Goal: Information Seeking & Learning: Compare options

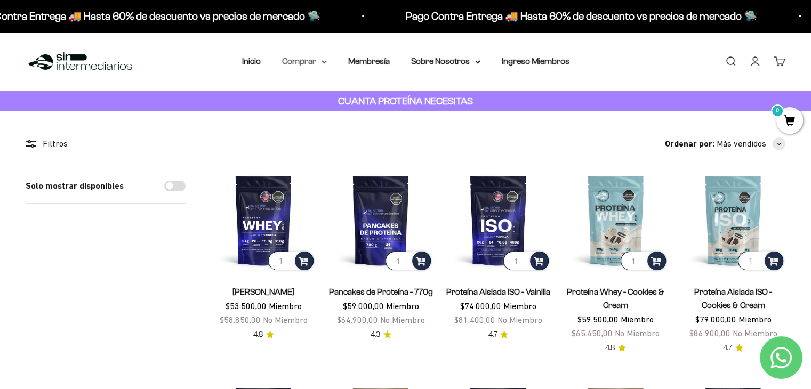
click at [303, 59] on summary "Comprar" at bounding box center [304, 61] width 45 height 14
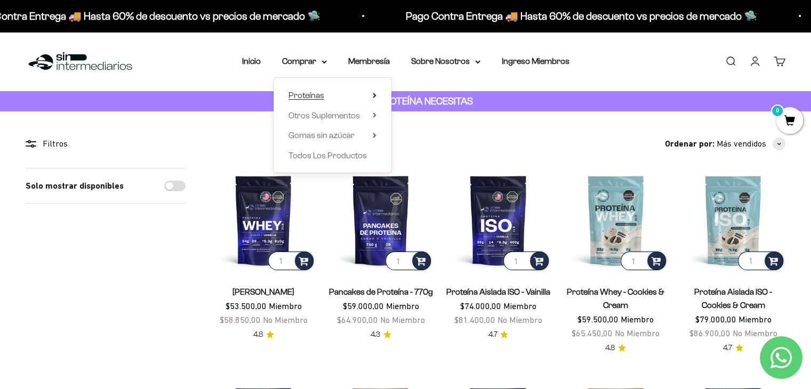
click at [322, 97] on span "Proteínas" at bounding box center [307, 95] width 36 height 9
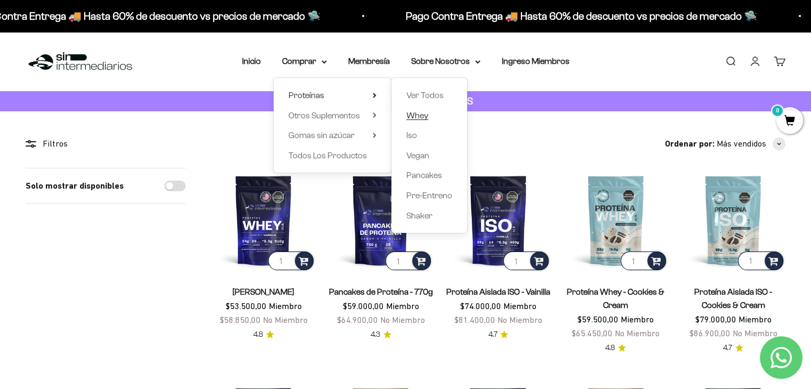
click at [418, 114] on span "Whey" at bounding box center [417, 115] width 22 height 9
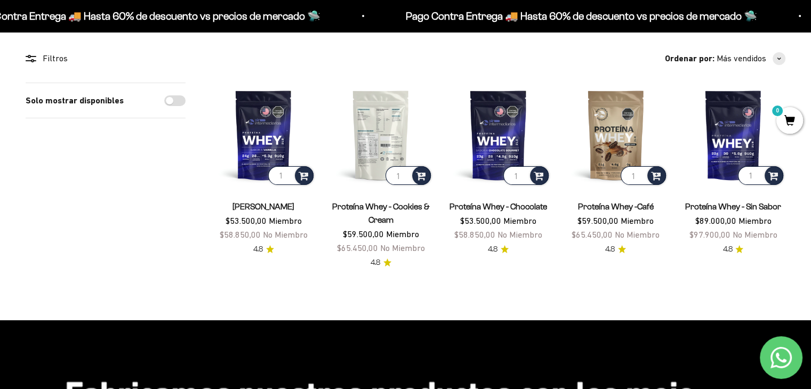
scroll to position [87, 0]
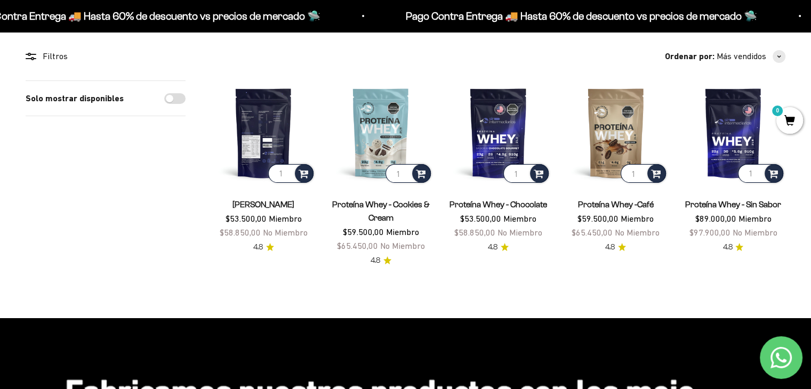
click at [289, 118] on img at bounding box center [263, 133] width 105 height 105
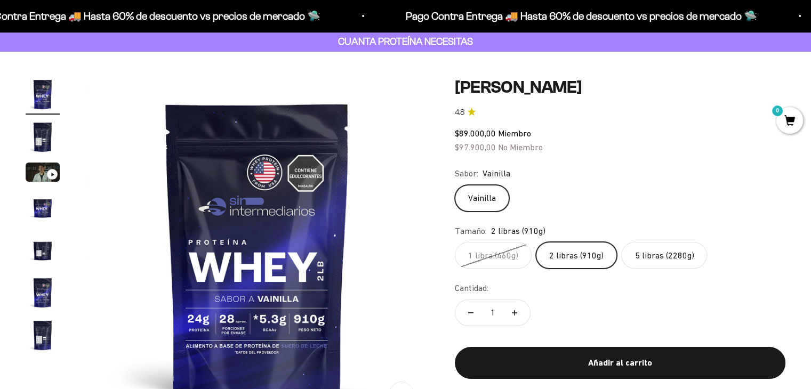
click at [670, 251] on label "5 libras (2280g)" at bounding box center [664, 255] width 86 height 27
click at [455, 242] on input "5 libras (2280g)" at bounding box center [454, 242] width 1 height 1
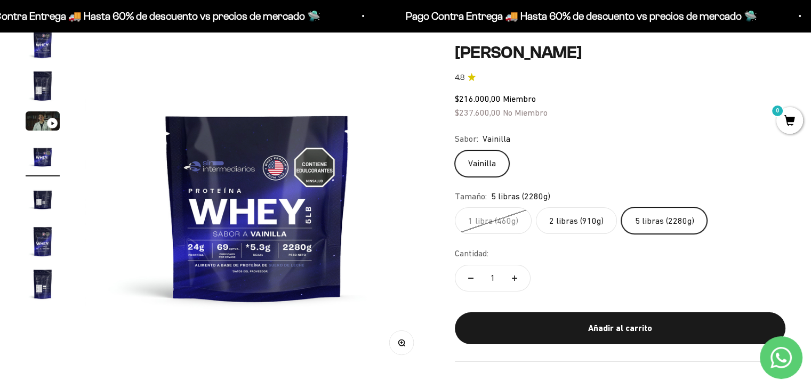
scroll to position [111, 0]
click at [584, 227] on label "2 libras (910g)" at bounding box center [576, 220] width 81 height 27
click at [455, 207] on input "2 libras (910g)" at bounding box center [454, 207] width 1 height 1
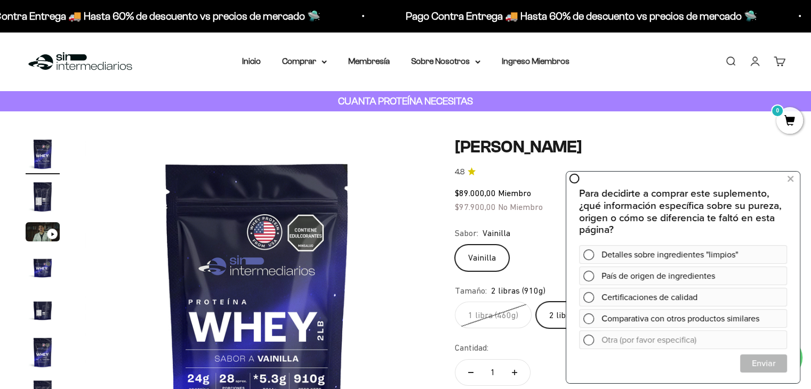
scroll to position [181, 0]
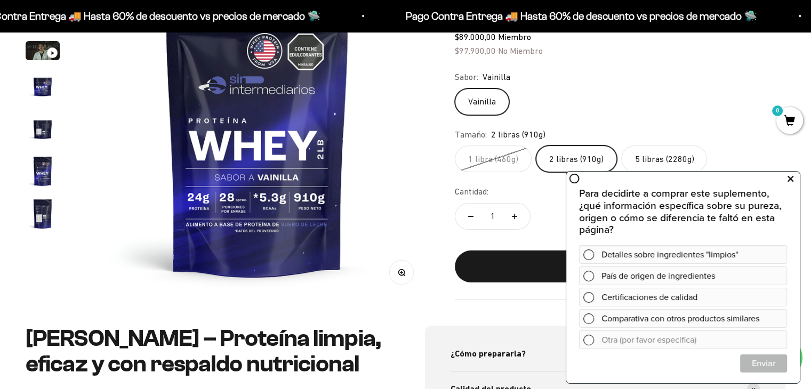
click at [796, 178] on button at bounding box center [790, 179] width 19 height 17
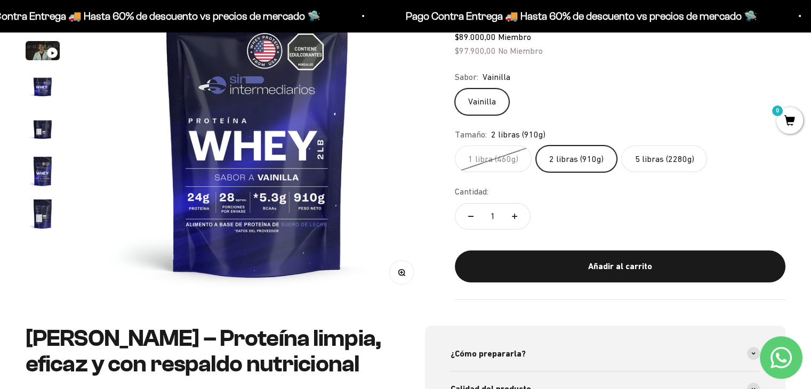
scroll to position [0, 0]
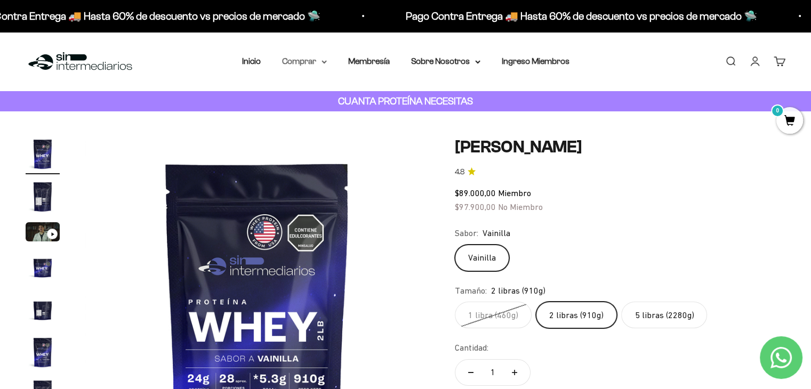
click at [322, 62] on icon at bounding box center [324, 62] width 5 height 4
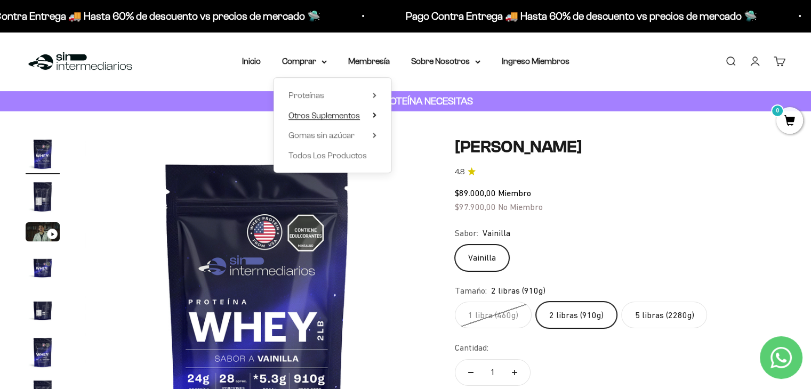
click at [319, 117] on span "Otros Suplementos" at bounding box center [324, 115] width 71 height 9
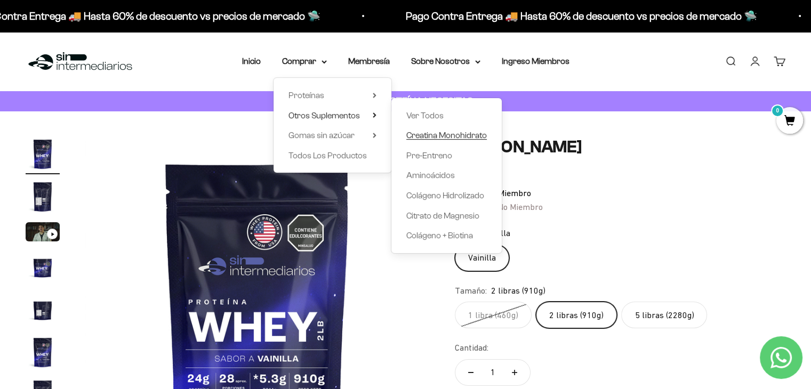
click at [418, 133] on span "Creatina Monohidrato" at bounding box center [446, 135] width 81 height 9
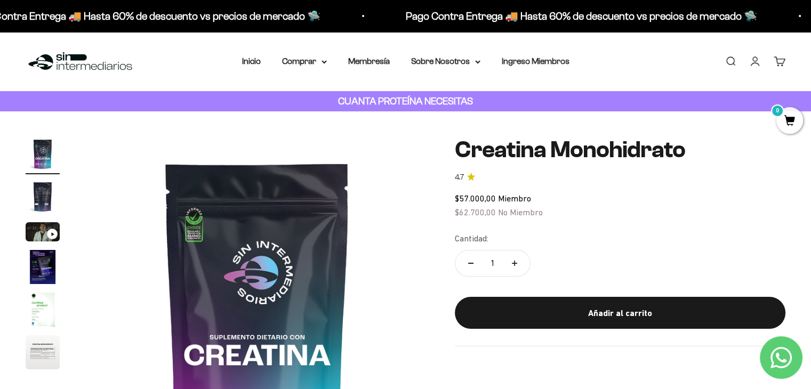
click at [47, 235] on div "Ir al artículo 3" at bounding box center [52, 234] width 11 height 11
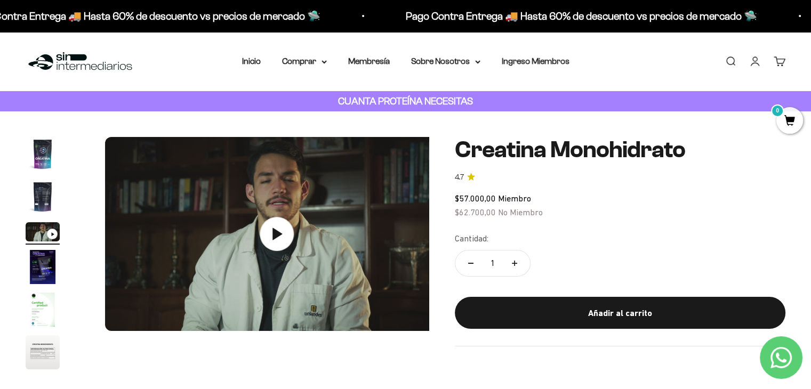
scroll to position [0, 714]
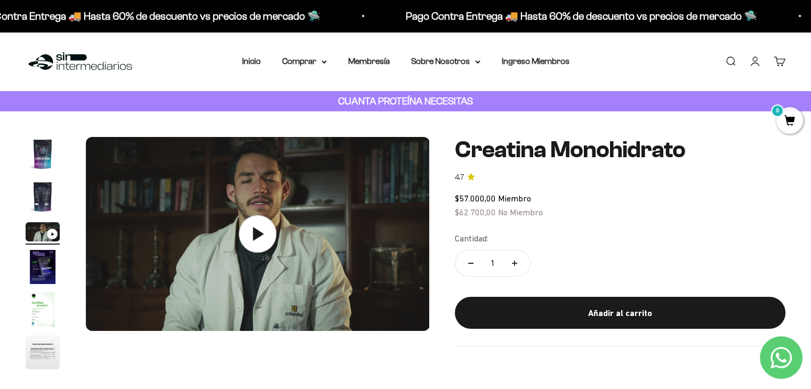
click at [265, 243] on icon at bounding box center [257, 233] width 37 height 37
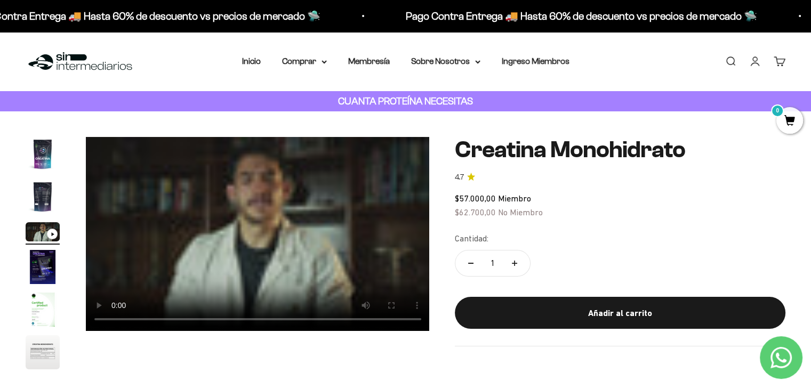
click at [297, 194] on video "Creatina Monohidrato" at bounding box center [258, 234] width 344 height 194
click at [309, 61] on summary "Comprar" at bounding box center [304, 61] width 45 height 14
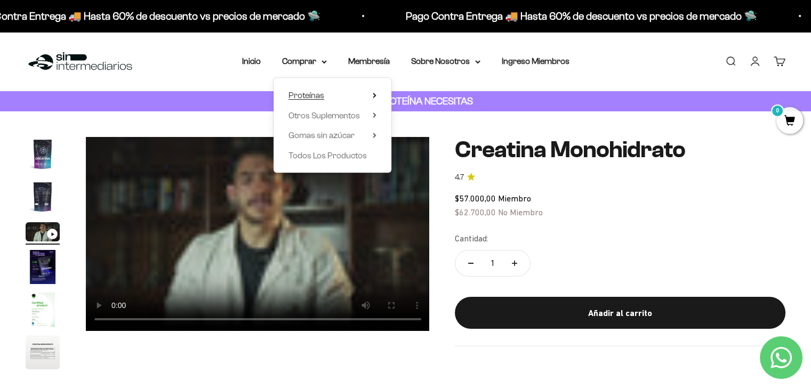
click at [328, 97] on summary "Proteínas" at bounding box center [333, 96] width 88 height 14
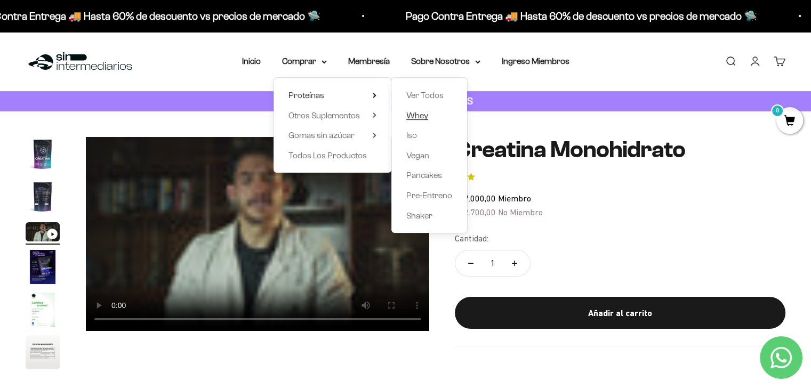
click at [415, 118] on span "Whey" at bounding box center [417, 115] width 22 height 9
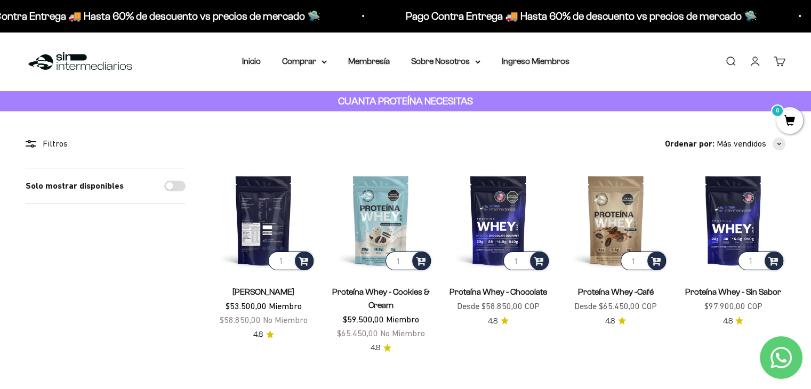
click at [229, 203] on img at bounding box center [263, 220] width 105 height 105
click at [267, 221] on img at bounding box center [263, 220] width 105 height 105
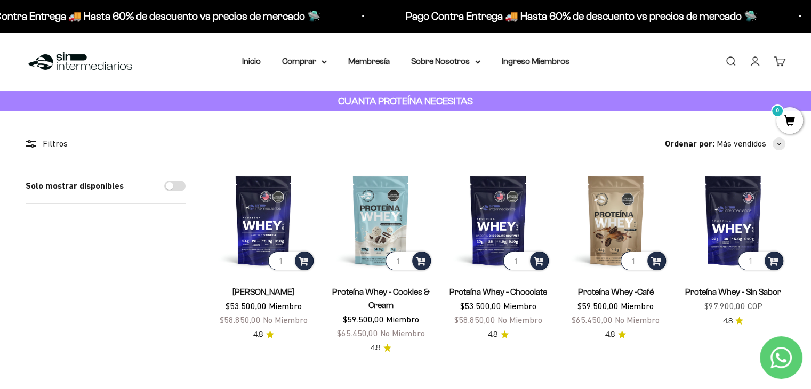
click at [429, 68] on div "Menú Buscar Inicio Comprar Proteínas Ver Todos Whey Iso Vegan Pancakes Pre-Entr…" at bounding box center [405, 61] width 811 height 59
click at [241, 208] on img at bounding box center [263, 220] width 105 height 105
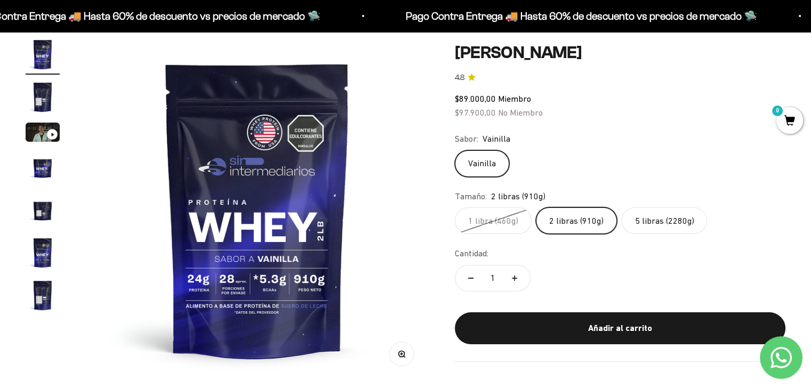
drag, startPoint x: 62, startPoint y: 133, endPoint x: 48, endPoint y: 135, distance: 14.6
click at [48, 135] on product-gallery "Zoom Ir al artículo 1 Ir al artículo 2 Ir al artículo 3 Ir al artículo 4 Ir al …" at bounding box center [228, 209] width 404 height 344
click at [48, 135] on div "Ir al artículo 3" at bounding box center [52, 134] width 11 height 11
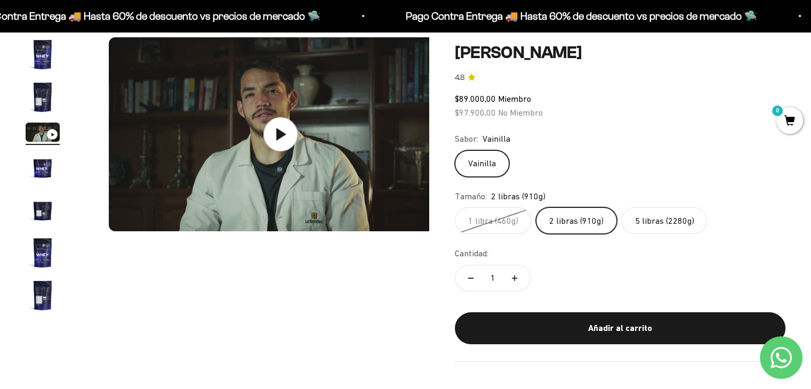
scroll to position [0, 714]
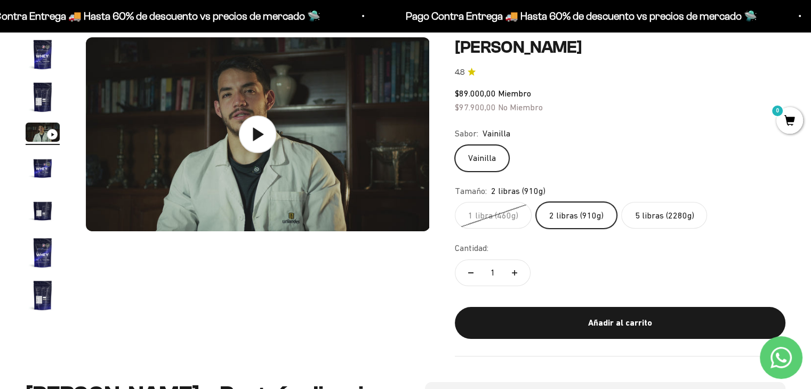
click at [258, 147] on icon at bounding box center [257, 134] width 37 height 37
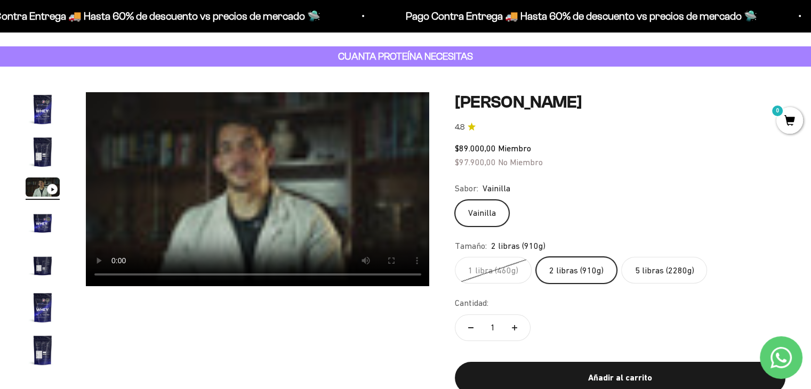
scroll to position [44, 0]
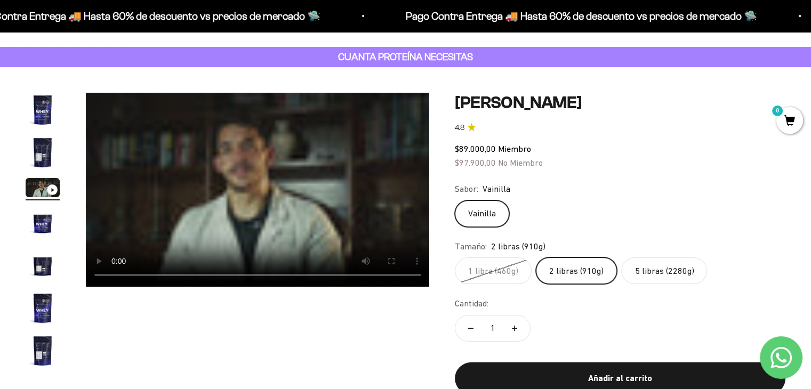
click at [197, 348] on product-gallery "Zoom Ir al artículo 1 Ir al artículo 2 Ir al artículo 3 Ir al artículo 4 Ir al …" at bounding box center [228, 232] width 404 height 278
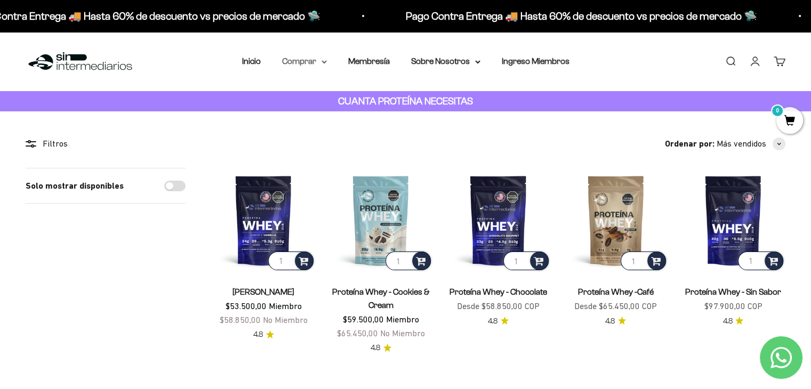
click at [314, 63] on summary "Comprar" at bounding box center [304, 61] width 45 height 14
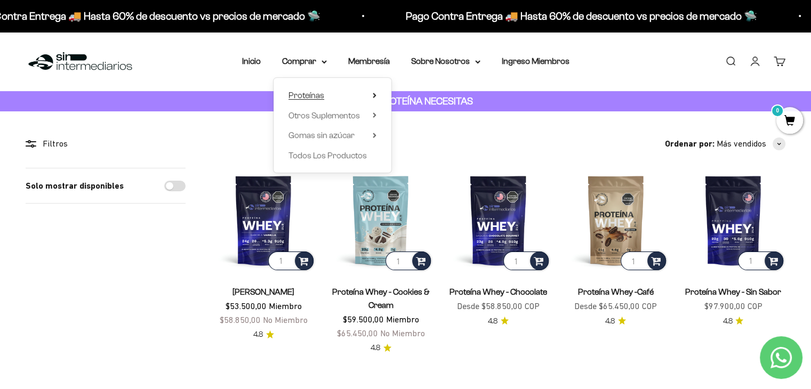
click at [327, 97] on summary "Proteínas" at bounding box center [333, 96] width 88 height 14
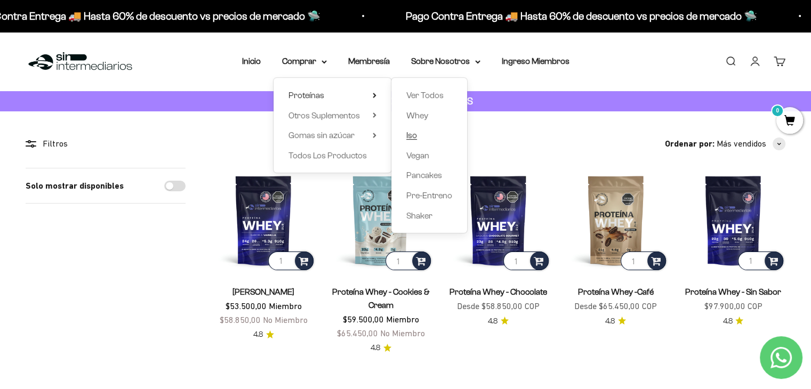
click at [408, 135] on span "Iso" at bounding box center [411, 135] width 11 height 9
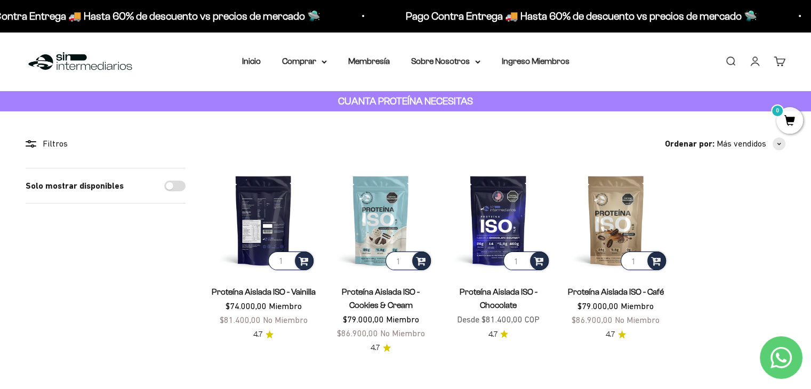
click at [277, 212] on img at bounding box center [263, 220] width 105 height 105
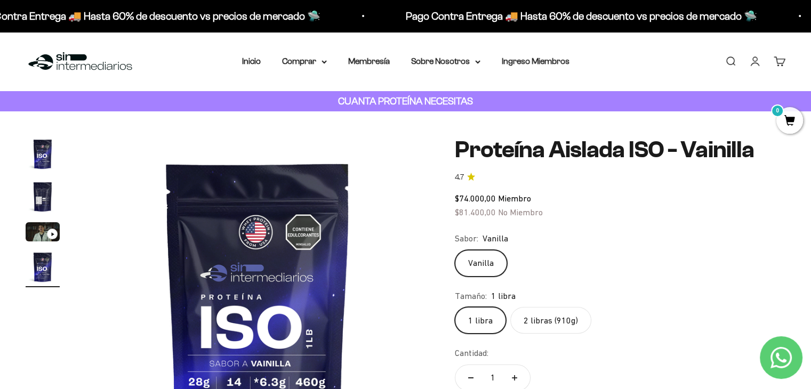
click at [40, 239] on img "Ir al artículo 3" at bounding box center [43, 231] width 34 height 19
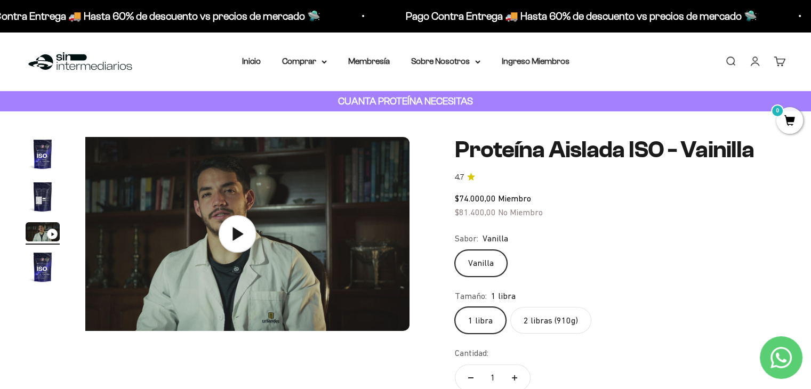
scroll to position [0, 714]
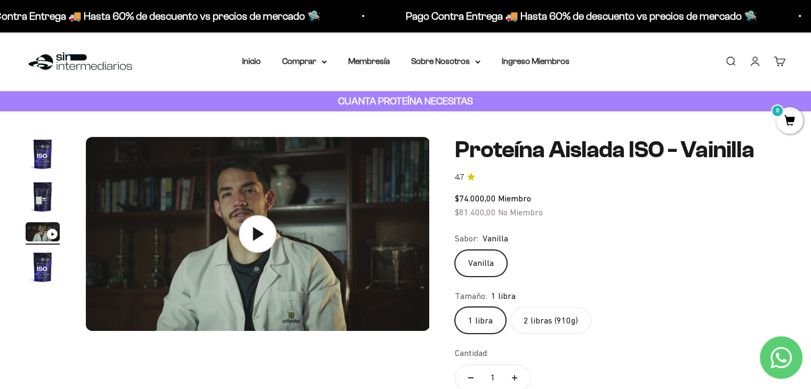
click at [248, 235] on icon at bounding box center [257, 233] width 37 height 37
